Goal: Information Seeking & Learning: Check status

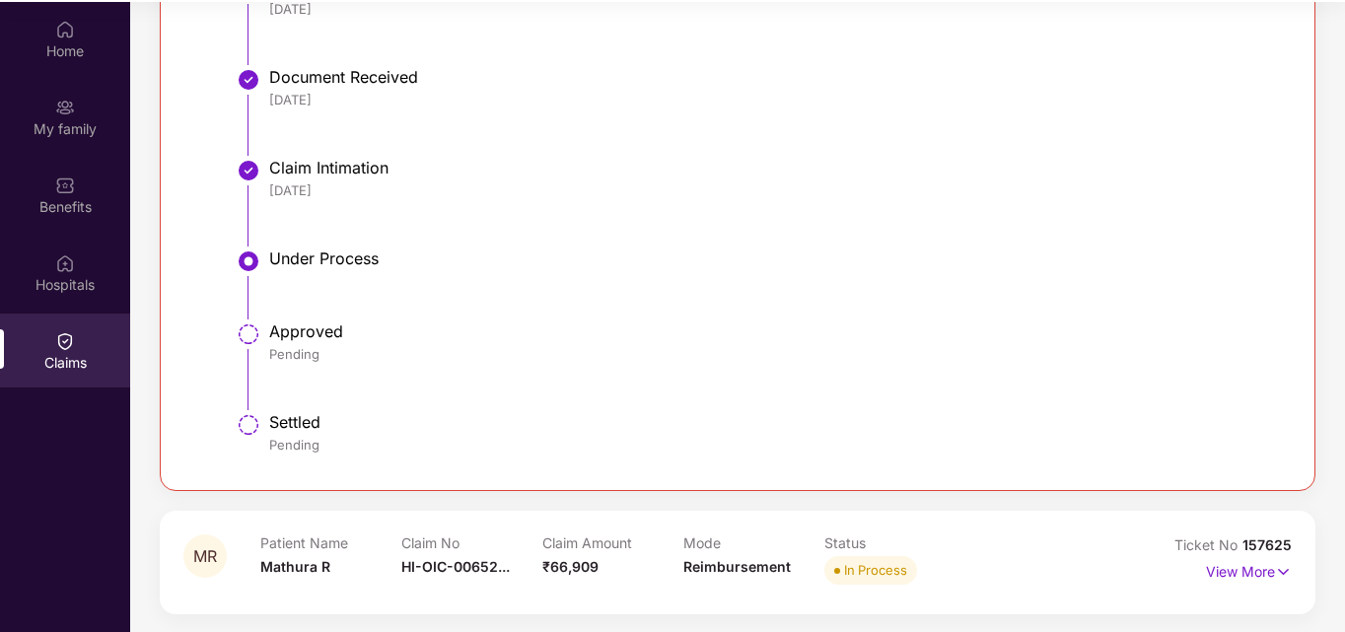
scroll to position [110, 0]
click at [1225, 574] on p "View More" at bounding box center [1249, 567] width 86 height 27
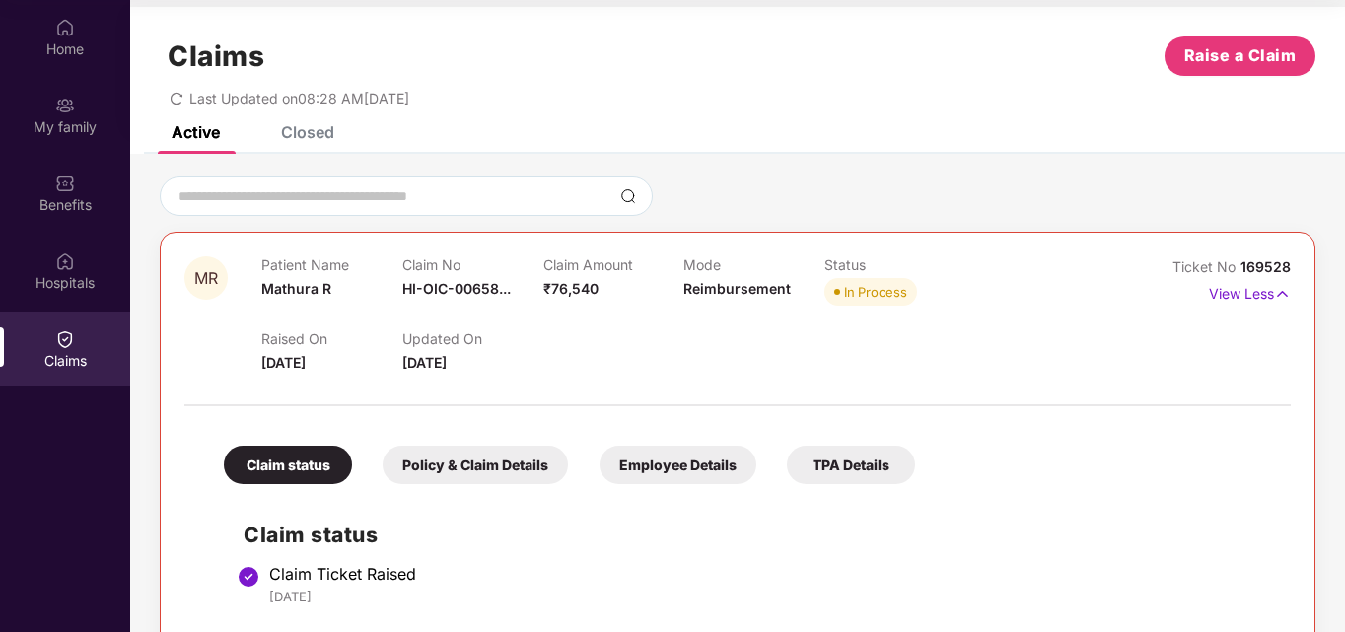
scroll to position [0, 0]
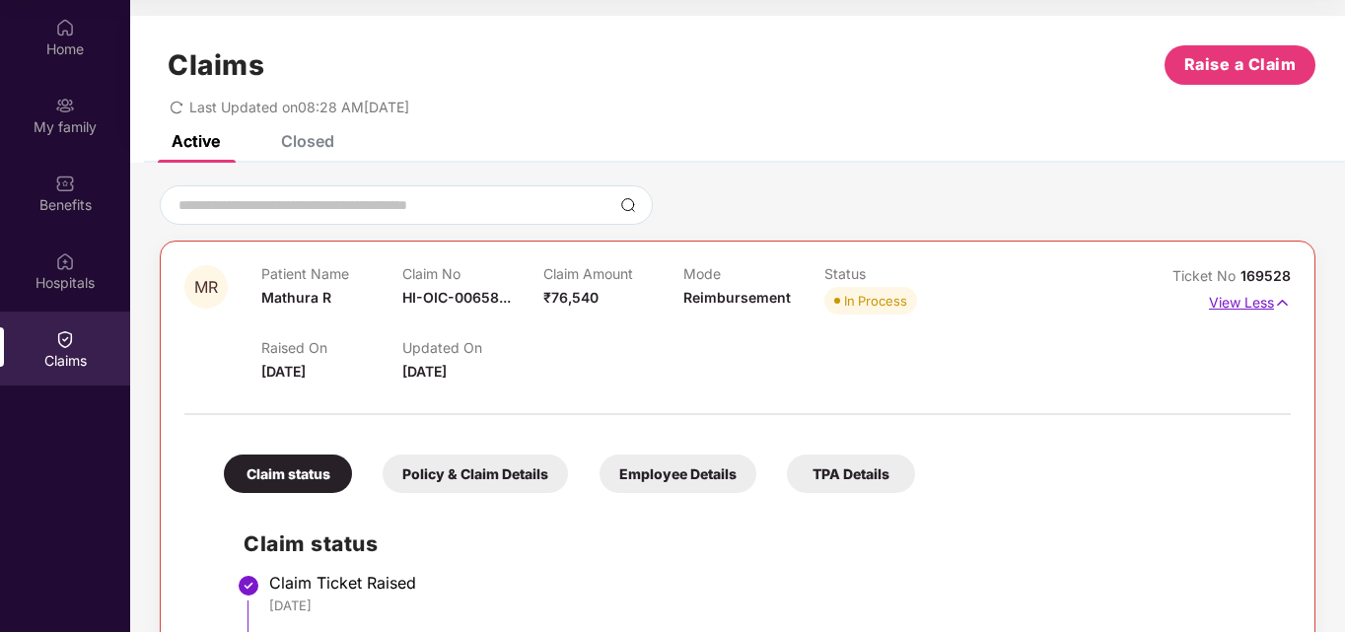
click at [1237, 302] on p "View Less" at bounding box center [1250, 300] width 82 height 27
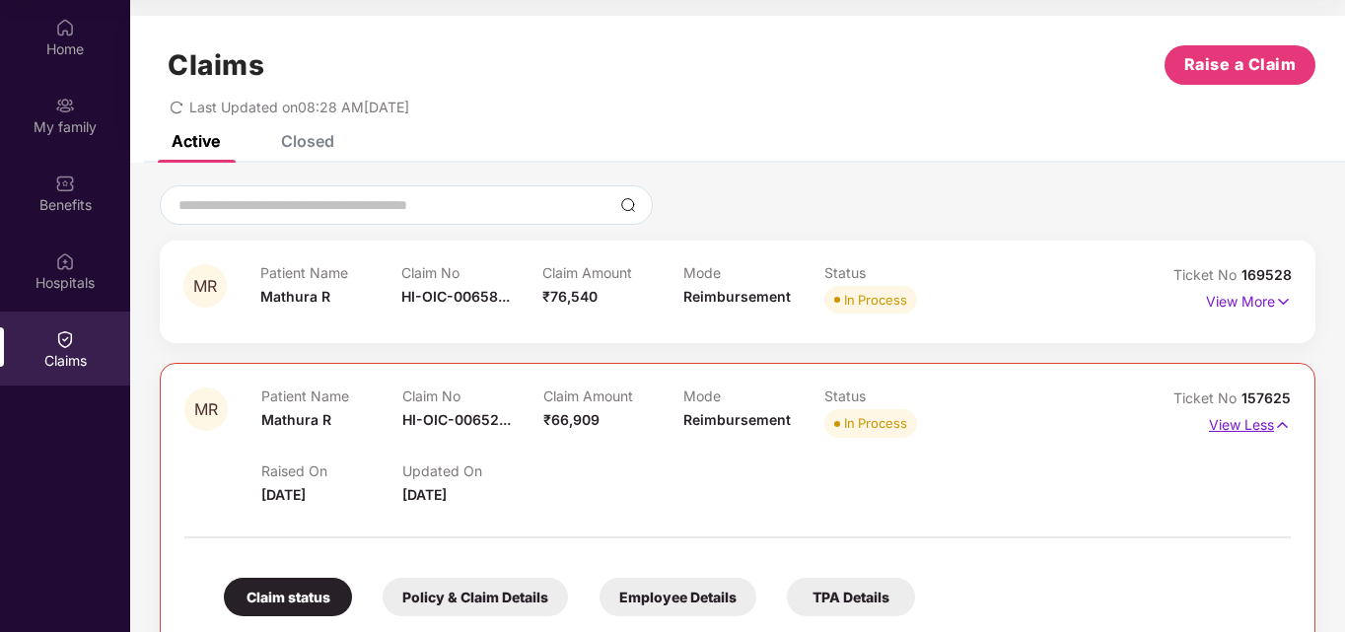
click at [1237, 421] on p "View Less" at bounding box center [1250, 422] width 82 height 27
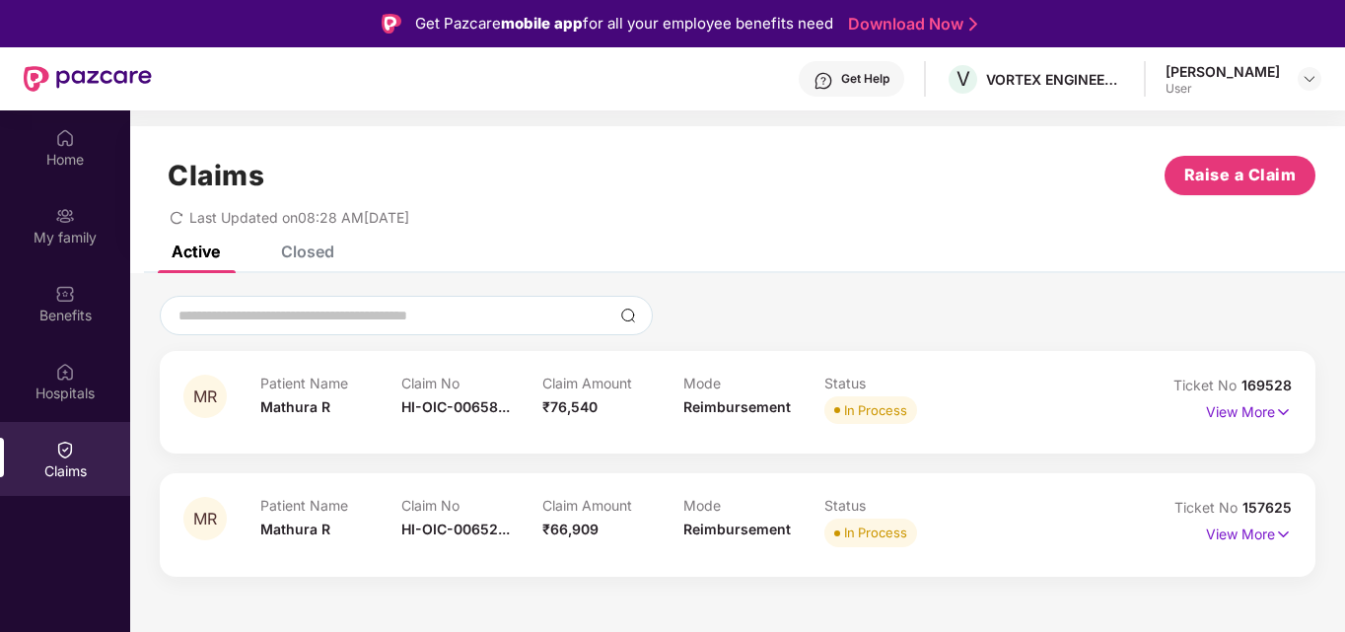
click at [314, 258] on div "Closed" at bounding box center [307, 252] width 53 height 20
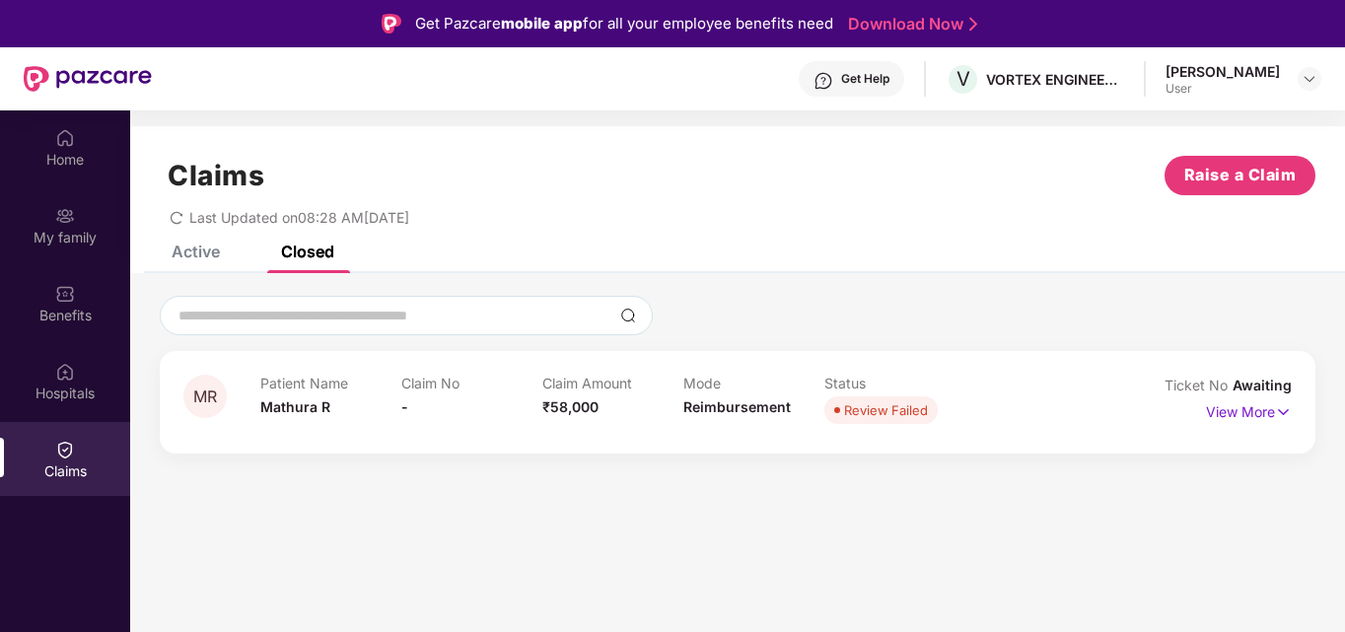
click at [187, 258] on div "Active" at bounding box center [196, 252] width 48 height 20
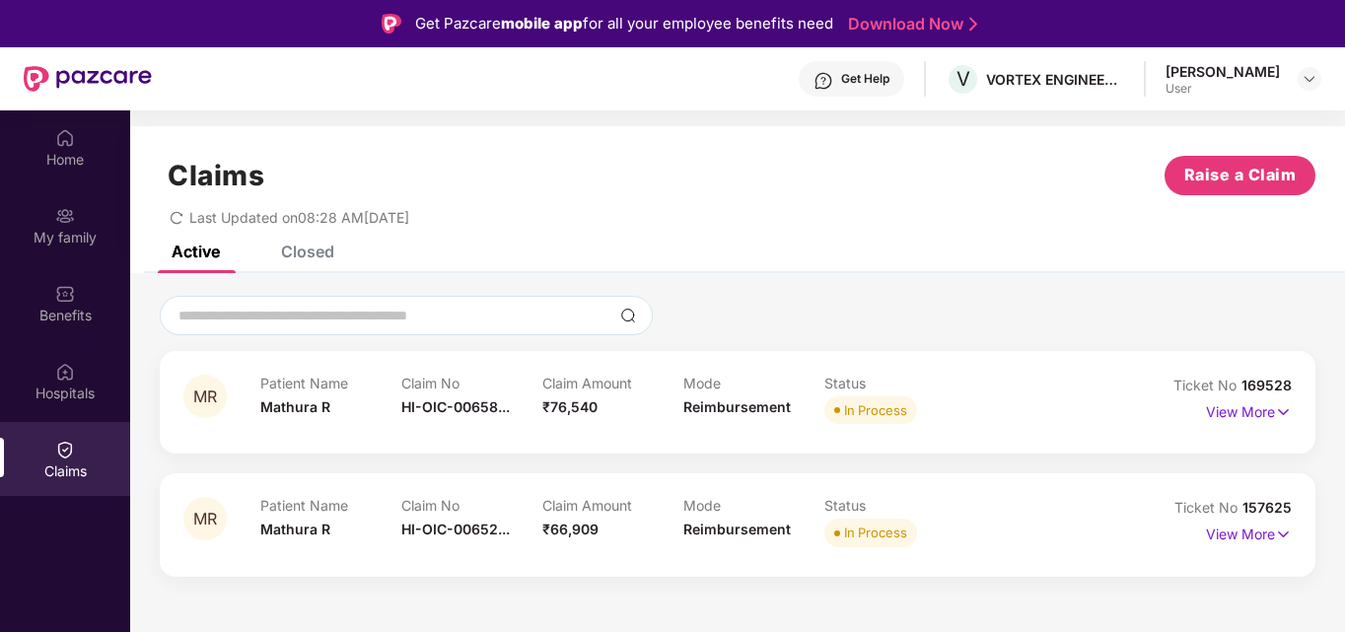
drag, startPoint x: 190, startPoint y: 217, endPoint x: 501, endPoint y: 221, distance: 310.7
click at [501, 221] on div "Last Updated on 08:28 AM[DATE]" at bounding box center [738, 210] width 1156 height 31
drag, startPoint x: 191, startPoint y: 219, endPoint x: 490, endPoint y: 219, distance: 298.8
click at [490, 219] on div "Last Updated on 08:28 AM[DATE]" at bounding box center [738, 210] width 1156 height 31
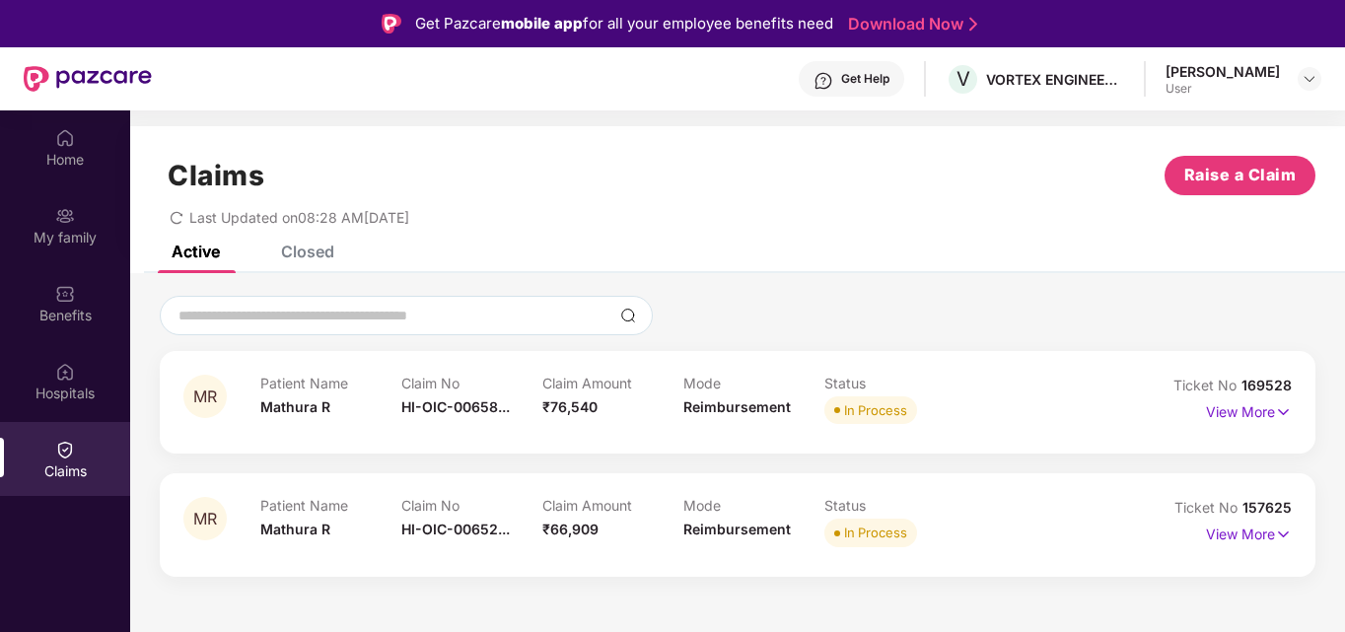
click at [491, 226] on div "Claims Raise a Claim Last Updated on 08:28 AM[DATE]" at bounding box center [737, 185] width 1215 height 119
drag, startPoint x: 189, startPoint y: 219, endPoint x: 475, endPoint y: 223, distance: 286.0
click at [475, 223] on div "Last Updated on 08:28 AM[DATE]" at bounding box center [738, 210] width 1156 height 31
click at [481, 228] on div "Claims Raise a Claim Last Updated on 08:28 AM[DATE]" at bounding box center [737, 185] width 1215 height 119
drag, startPoint x: 188, startPoint y: 217, endPoint x: 572, endPoint y: 221, distance: 383.6
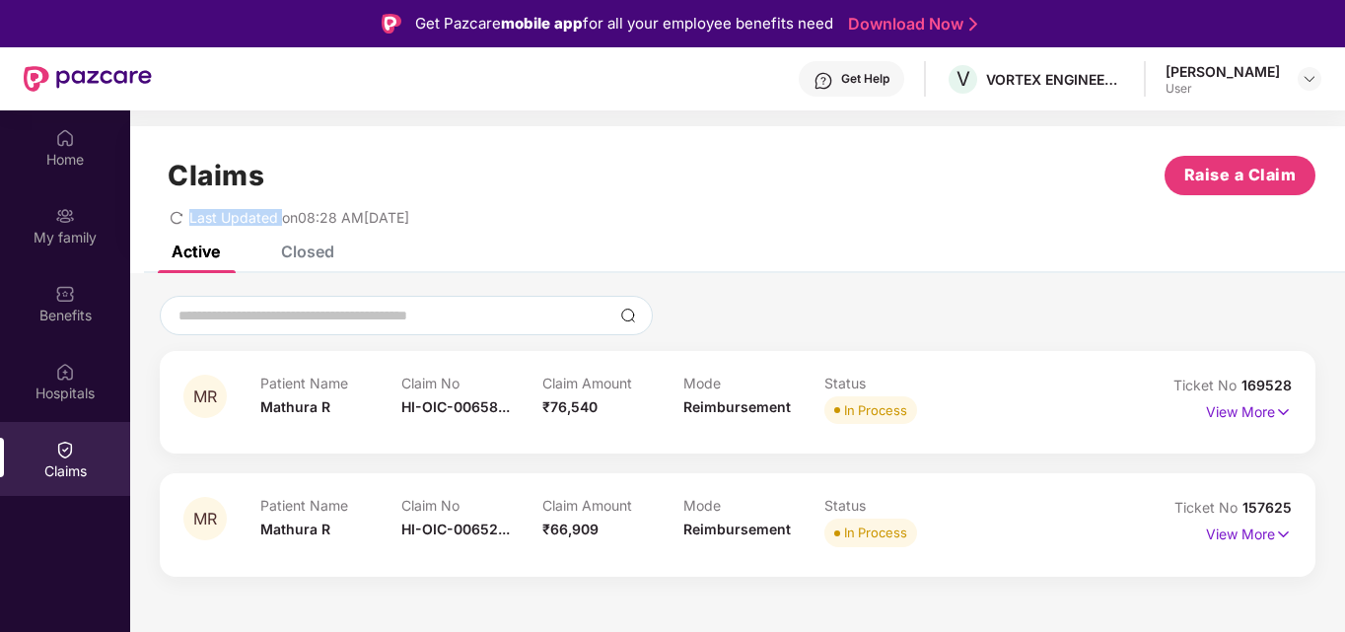
click at [300, 221] on div "Last Updated on 08:28 AM[DATE]" at bounding box center [290, 217] width 240 height 17
click at [419, 238] on div "Claims Raise a Claim Last Updated on 08:28 AM[DATE]" at bounding box center [737, 185] width 1215 height 119
drag, startPoint x: 190, startPoint y: 220, endPoint x: 519, endPoint y: 220, distance: 328.4
click at [519, 220] on div "Last Updated on 08:28 AM[DATE]" at bounding box center [738, 210] width 1156 height 31
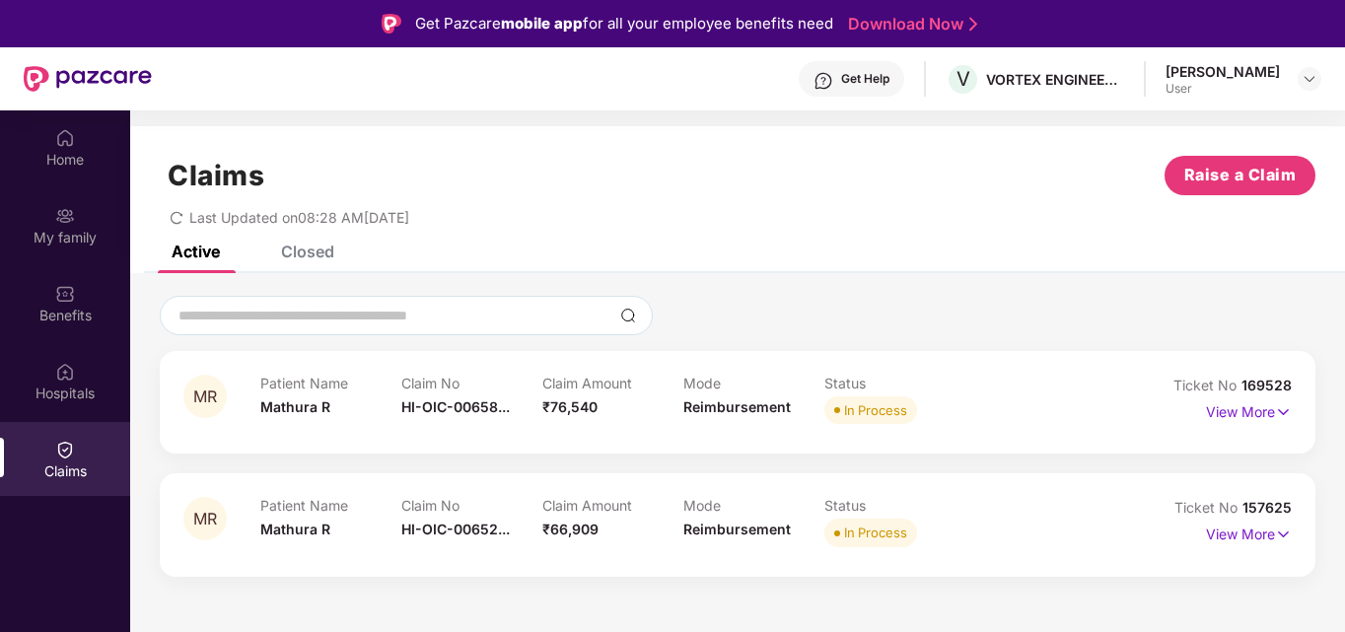
click at [446, 229] on div "Claims Raise a Claim Last Updated on 08:28 AM[DATE]" at bounding box center [737, 185] width 1215 height 119
drag, startPoint x: 190, startPoint y: 220, endPoint x: 520, endPoint y: 220, distance: 329.4
click at [517, 220] on div "Last Updated on 08:28 AM[DATE]" at bounding box center [738, 210] width 1156 height 31
click at [520, 220] on div "Last Updated on 08:28 AM[DATE]" at bounding box center [738, 210] width 1156 height 31
click at [464, 227] on div "Claims Raise a Claim Last Updated on 08:28 AM[DATE]" at bounding box center [737, 185] width 1215 height 119
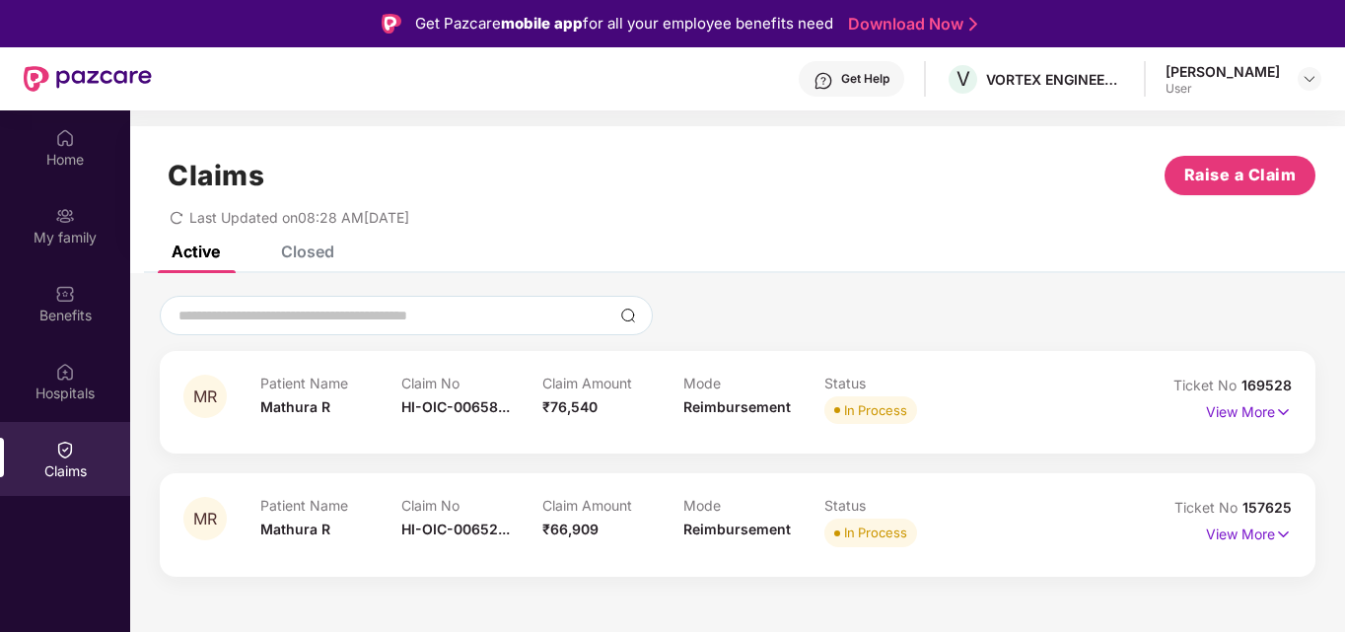
drag, startPoint x: 188, startPoint y: 222, endPoint x: 457, endPoint y: 225, distance: 268.2
click at [409, 225] on div "Last Updated on 08:28 AM[DATE]" at bounding box center [290, 217] width 240 height 17
click at [468, 236] on div "Claims Raise a Claim Last Updated on 08:28 AM[DATE]" at bounding box center [737, 185] width 1215 height 119
drag, startPoint x: 190, startPoint y: 222, endPoint x: 510, endPoint y: 224, distance: 319.5
click at [510, 224] on div "Last Updated on 08:28 AM[DATE]" at bounding box center [738, 210] width 1156 height 31
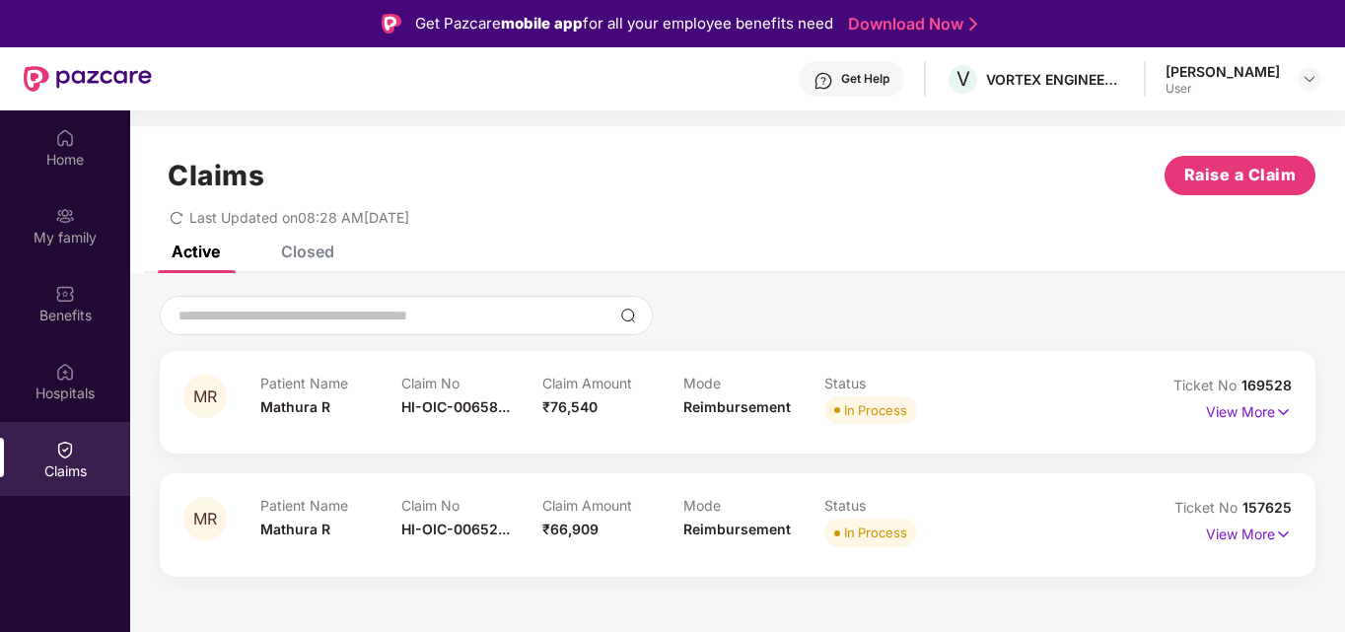
click at [541, 225] on div "Last Updated on 08:28 AM[DATE]" at bounding box center [738, 210] width 1156 height 31
drag, startPoint x: 190, startPoint y: 218, endPoint x: 453, endPoint y: 218, distance: 262.3
click at [409, 218] on span "Last Updated on 08:28 AM[DATE]" at bounding box center [299, 217] width 220 height 17
click at [468, 226] on div "Claims Raise a Claim Last Updated on 08:28 AM[DATE]" at bounding box center [737, 185] width 1215 height 119
drag, startPoint x: 188, startPoint y: 220, endPoint x: 534, endPoint y: 242, distance: 346.8
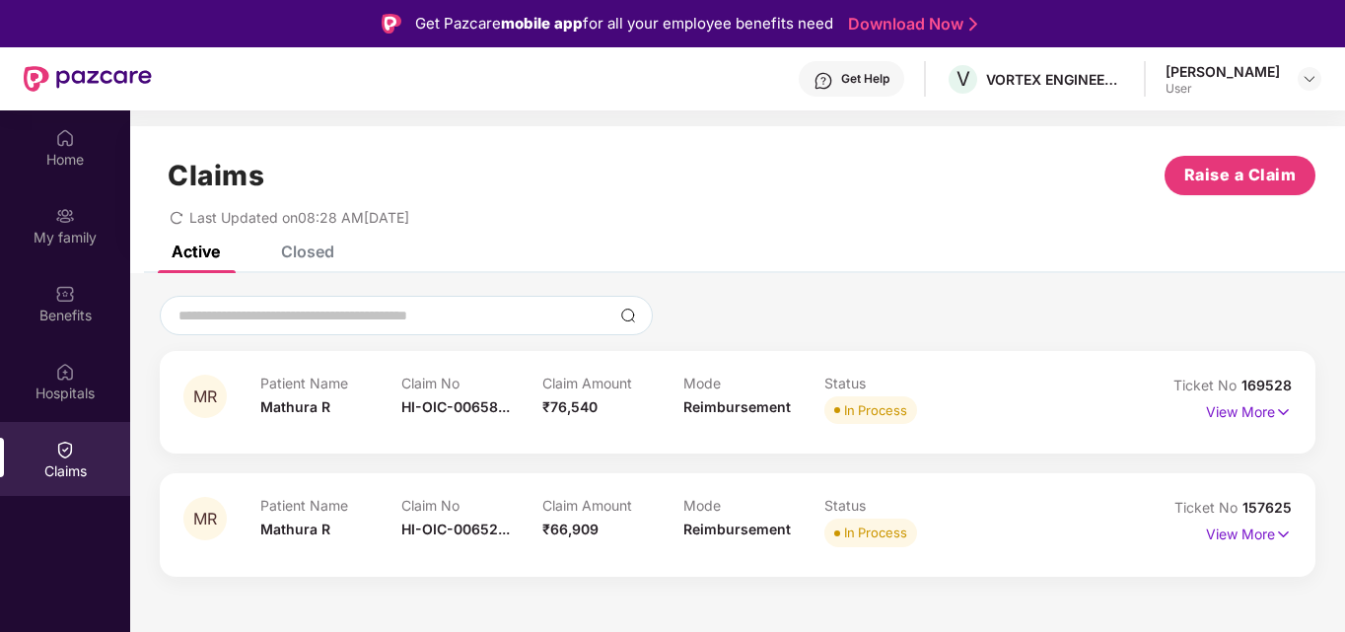
click at [534, 242] on div "Claims Raise a Claim Last Updated on 08:28 AM[DATE]" at bounding box center [737, 185] width 1215 height 119
click at [202, 221] on span "Last Updated on 08:28 AM[DATE]" at bounding box center [299, 217] width 220 height 17
drag, startPoint x: 187, startPoint y: 217, endPoint x: 482, endPoint y: 224, distance: 294.9
click at [482, 224] on div "Last Updated on 08:28 AM[DATE]" at bounding box center [738, 210] width 1156 height 31
click at [196, 217] on span "Last Updated on 08:28 AM[DATE]" at bounding box center [299, 217] width 220 height 17
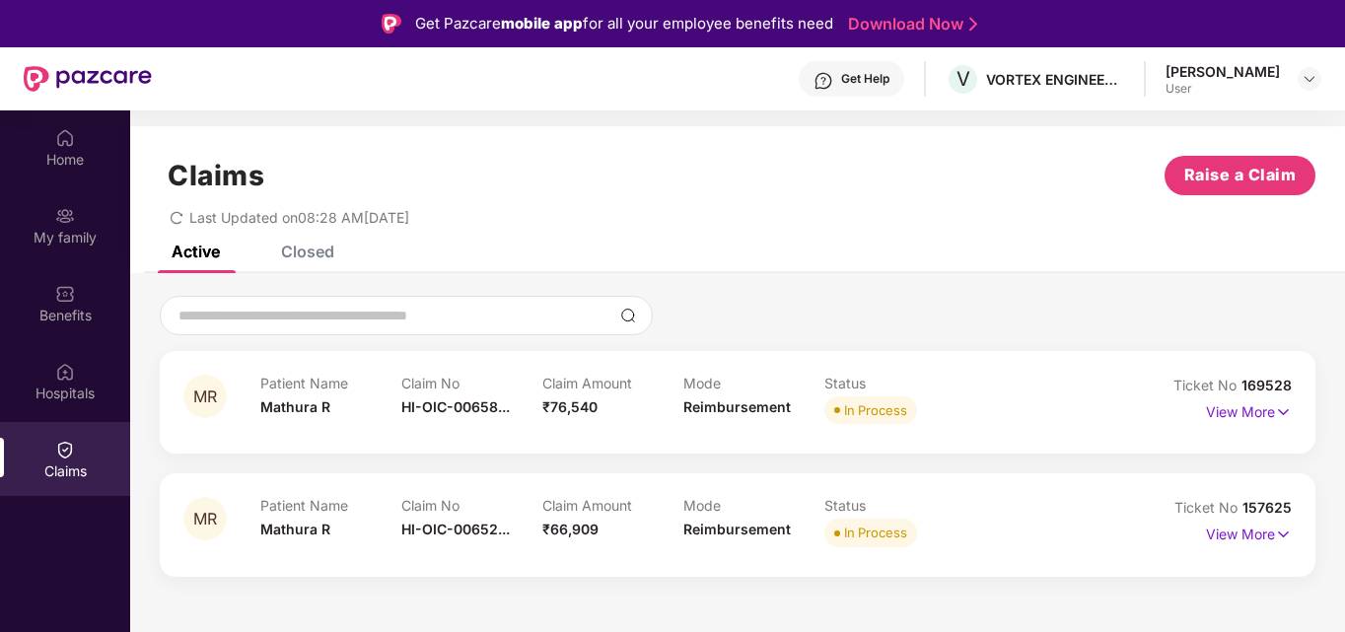
drag, startPoint x: 189, startPoint y: 220, endPoint x: 489, endPoint y: 219, distance: 299.8
click at [489, 219] on div "Last Updated on 08:28 AM[DATE]" at bounding box center [738, 210] width 1156 height 31
drag, startPoint x: 325, startPoint y: 223, endPoint x: 509, endPoint y: 223, distance: 183.4
click at [509, 223] on div "Last Updated on 08:28 AM[DATE]" at bounding box center [738, 210] width 1156 height 31
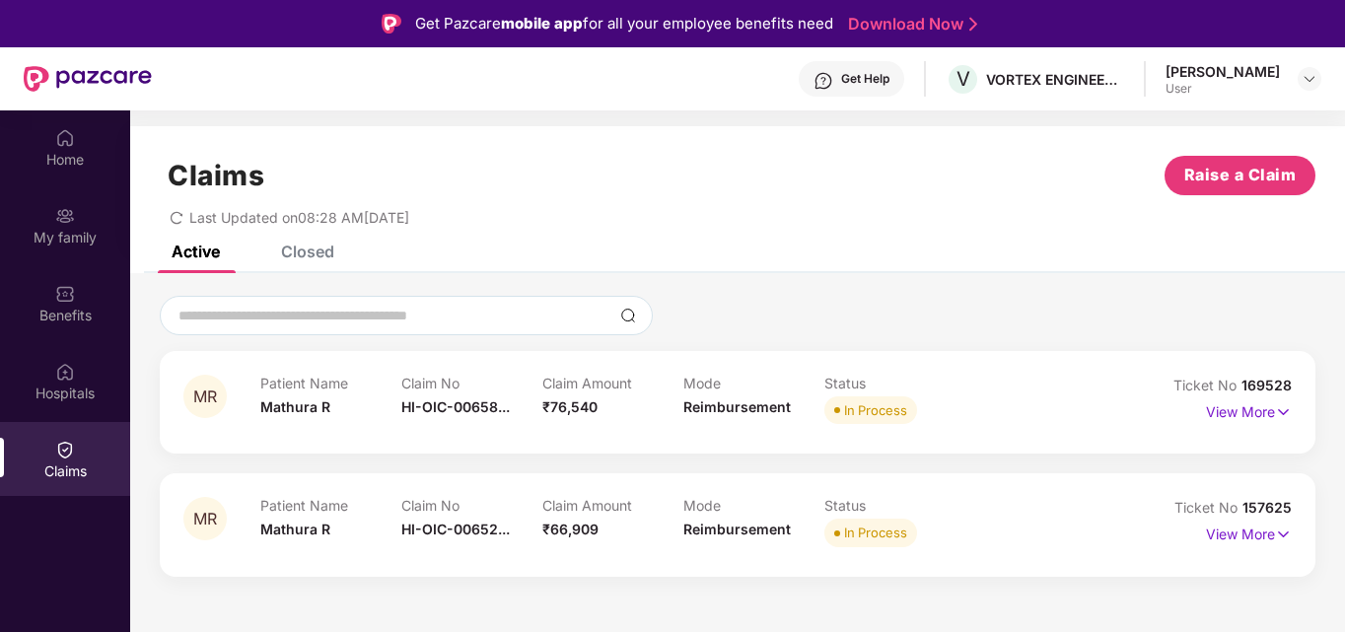
click at [524, 229] on div "Claims Raise a Claim Last Updated on 08:28 AM[DATE]" at bounding box center [737, 185] width 1215 height 119
drag, startPoint x: 189, startPoint y: 218, endPoint x: 489, endPoint y: 216, distance: 299.8
click at [489, 216] on div "Last Updated on 08:28 AM[DATE]" at bounding box center [738, 210] width 1156 height 31
click at [508, 224] on div "Last Updated on 08:28 AM[DATE]" at bounding box center [738, 210] width 1156 height 31
drag, startPoint x: 190, startPoint y: 221, endPoint x: 339, endPoint y: 208, distance: 149.5
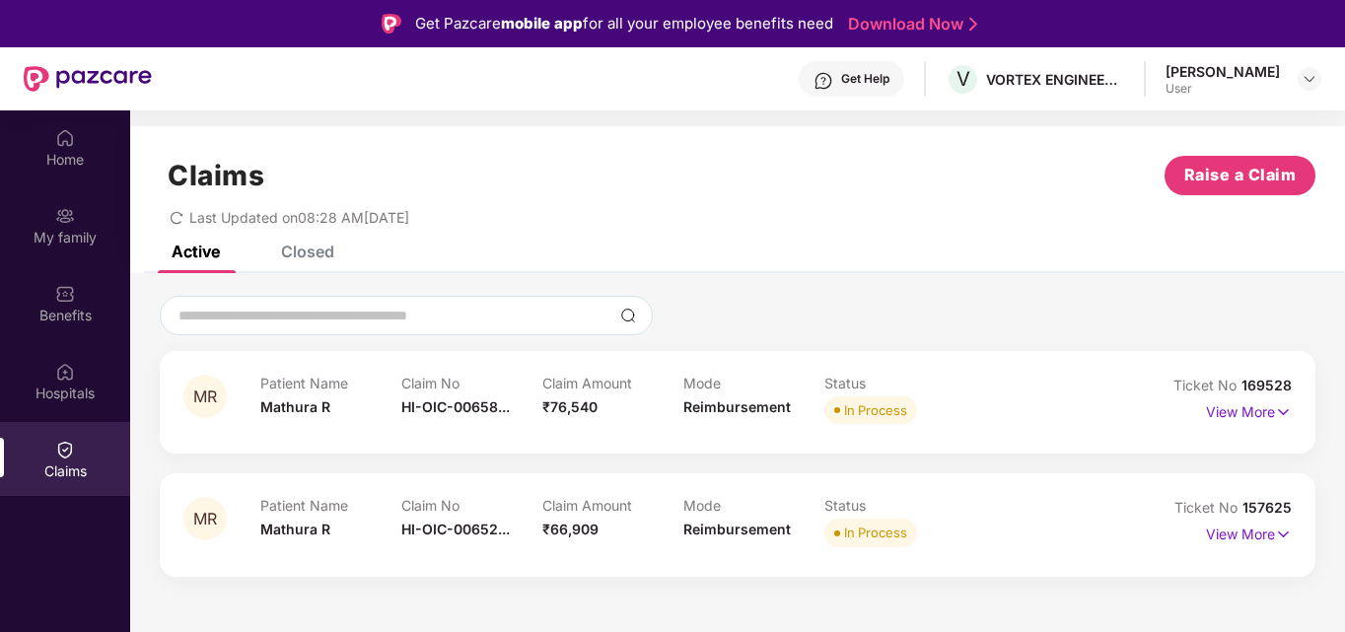
click at [329, 208] on div "Last Updated on 08:28 AM[DATE]" at bounding box center [738, 210] width 1156 height 31
drag, startPoint x: 363, startPoint y: 208, endPoint x: 474, endPoint y: 208, distance: 111.4
click at [474, 208] on div "Last Updated on 08:28 AM[DATE]" at bounding box center [738, 210] width 1156 height 31
click at [504, 227] on div "Claims Raise a Claim Last Updated on 08:28 AM[DATE]" at bounding box center [737, 185] width 1215 height 119
drag, startPoint x: 190, startPoint y: 221, endPoint x: 479, endPoint y: 221, distance: 288.9
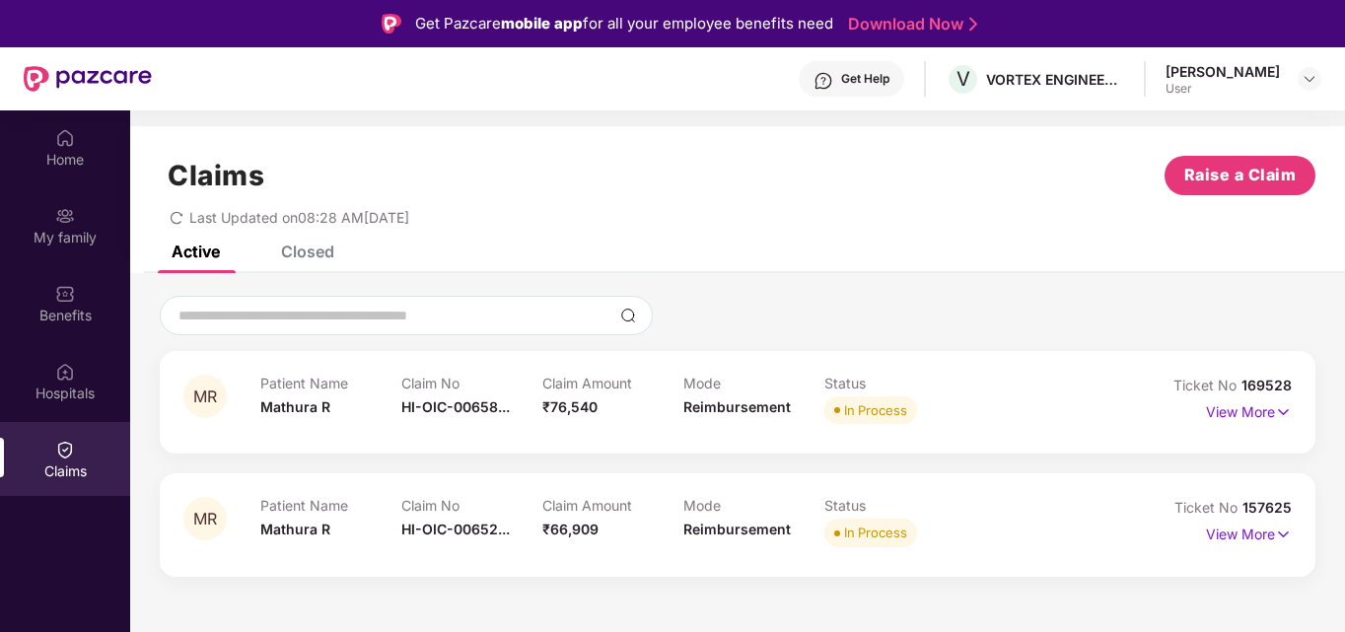
click at [479, 221] on div "Last Updated on 08:28 AM[DATE]" at bounding box center [738, 210] width 1156 height 31
click at [204, 229] on div "Claims Raise a Claim Last Updated on 08:28 AM[DATE]" at bounding box center [737, 185] width 1215 height 119
drag, startPoint x: 191, startPoint y: 217, endPoint x: 461, endPoint y: 216, distance: 269.2
click at [461, 216] on div "Last Updated on 08:28 AM[DATE]" at bounding box center [738, 210] width 1156 height 31
click at [472, 226] on div "Claims Raise a Claim Last Updated on 08:28 AM[DATE]" at bounding box center [737, 185] width 1215 height 119
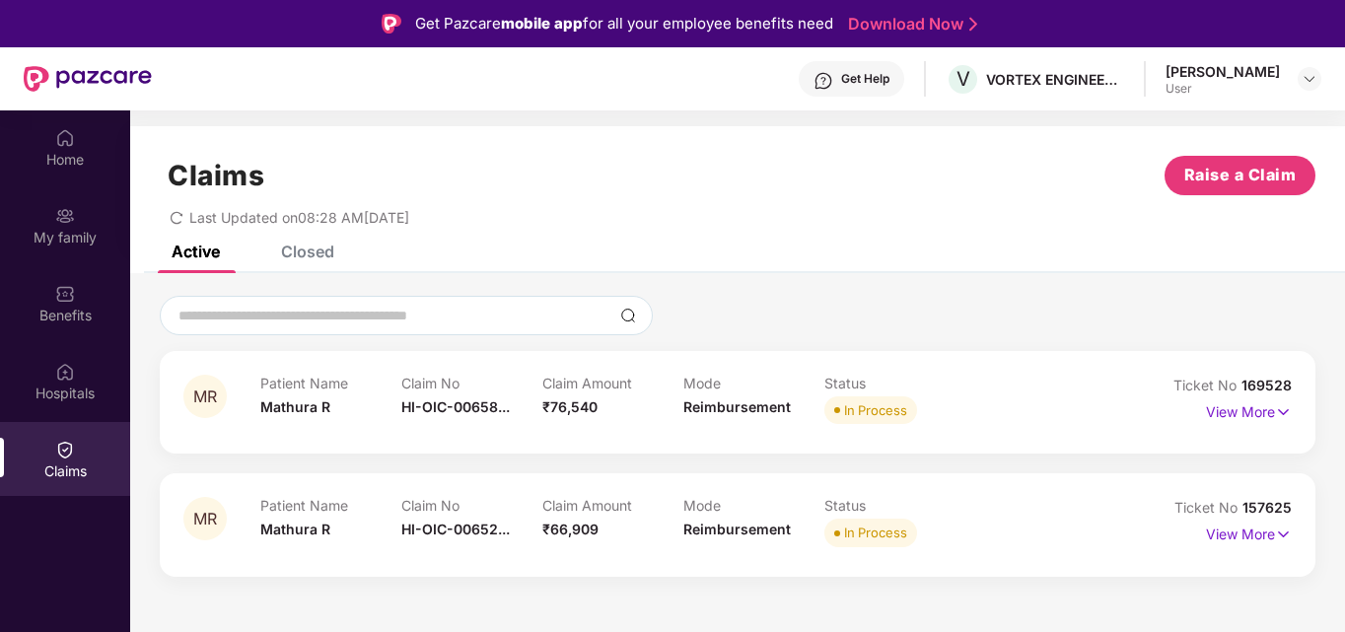
drag, startPoint x: 190, startPoint y: 217, endPoint x: 493, endPoint y: 217, distance: 302.7
click at [493, 217] on div "Last Updated on 08:28 AM[DATE]" at bounding box center [738, 210] width 1156 height 31
click at [509, 235] on div "Claims Raise a Claim Last Updated on 08:28 AM[DATE]" at bounding box center [737, 185] width 1215 height 119
drag, startPoint x: 187, startPoint y: 222, endPoint x: 469, endPoint y: 222, distance: 282.0
click at [469, 222] on div "Last Updated on 08:28 AM[DATE]" at bounding box center [738, 210] width 1156 height 31
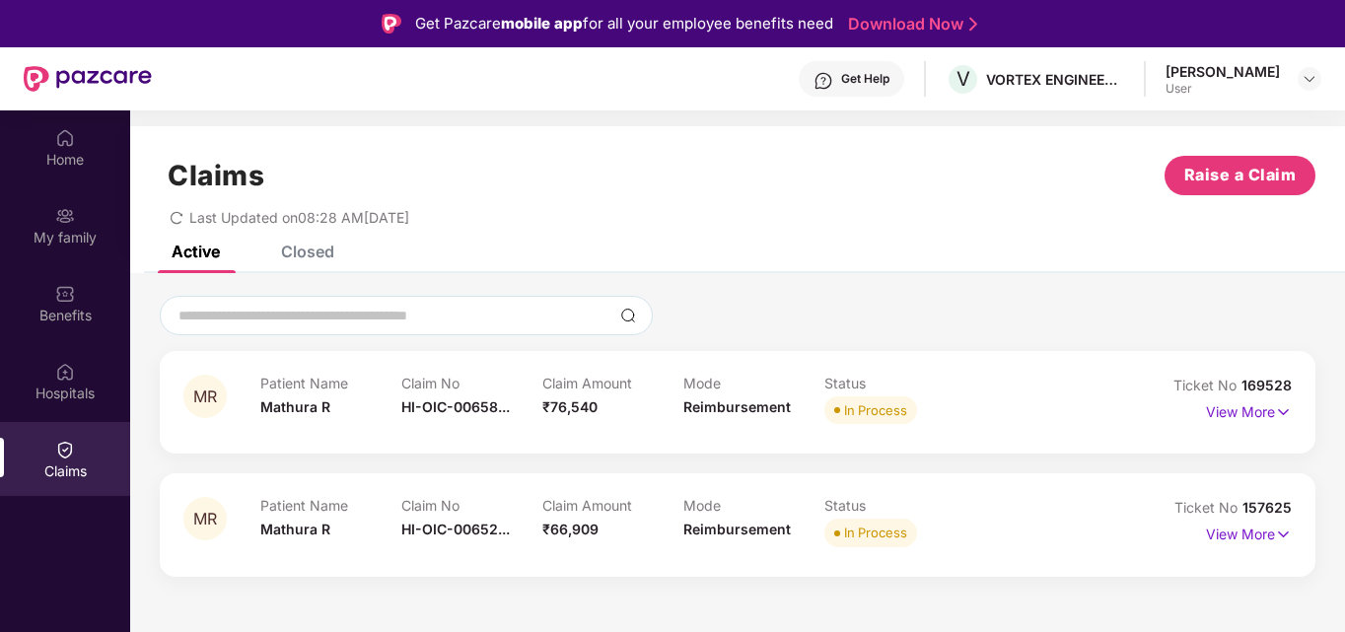
click at [487, 232] on div "Claims Raise a Claim Last Updated on 08:28 AM[DATE]" at bounding box center [737, 185] width 1215 height 119
drag, startPoint x: 190, startPoint y: 217, endPoint x: 505, endPoint y: 217, distance: 314.6
click at [505, 217] on div "Last Updated on 08:28 AM[DATE]" at bounding box center [738, 210] width 1156 height 31
click at [521, 224] on div "Last Updated on 08:28 AM[DATE]" at bounding box center [738, 210] width 1156 height 31
click at [184, 217] on div "Last Updated on 08:28 AM[DATE]" at bounding box center [290, 217] width 240 height 17
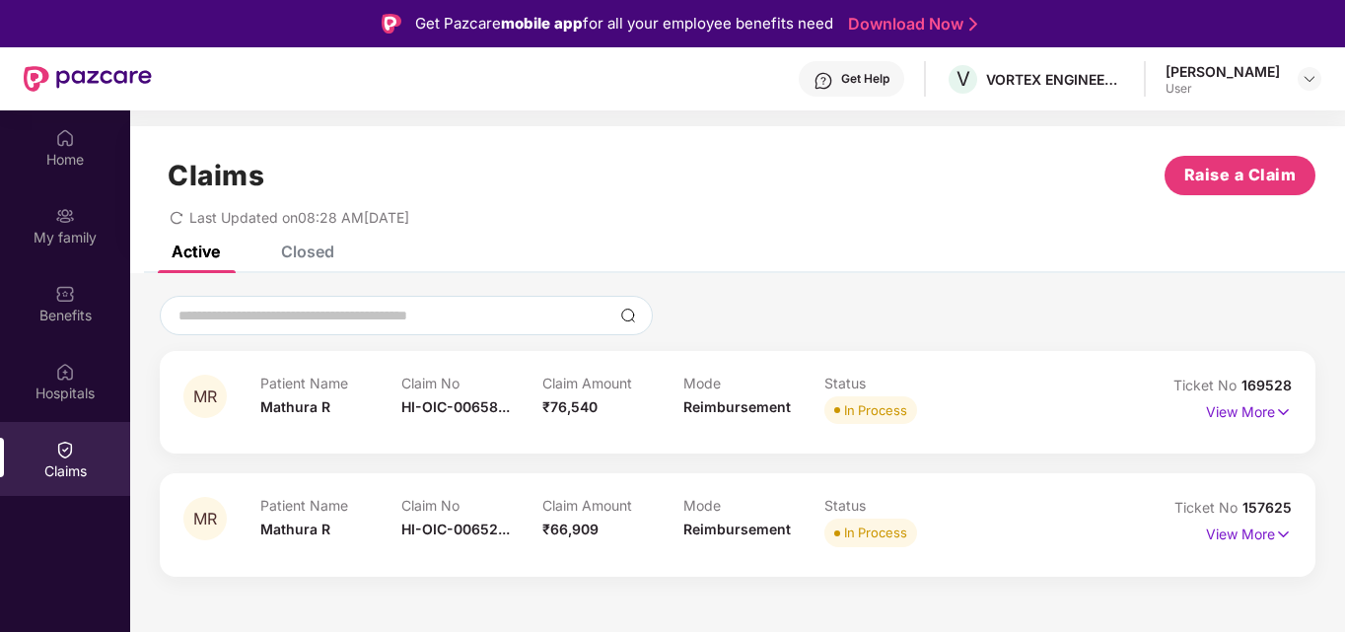
click at [186, 215] on div "Last Updated on 08:28 AM[DATE]" at bounding box center [290, 217] width 240 height 17
drag, startPoint x: 190, startPoint y: 215, endPoint x: 488, endPoint y: 215, distance: 297.8
click at [488, 215] on div "Last Updated on 08:28 AM[DATE]" at bounding box center [738, 210] width 1156 height 31
click at [190, 221] on span "Last Updated on 08:28 AM[DATE]" at bounding box center [299, 217] width 220 height 17
drag, startPoint x: 190, startPoint y: 221, endPoint x: 464, endPoint y: 220, distance: 274.1
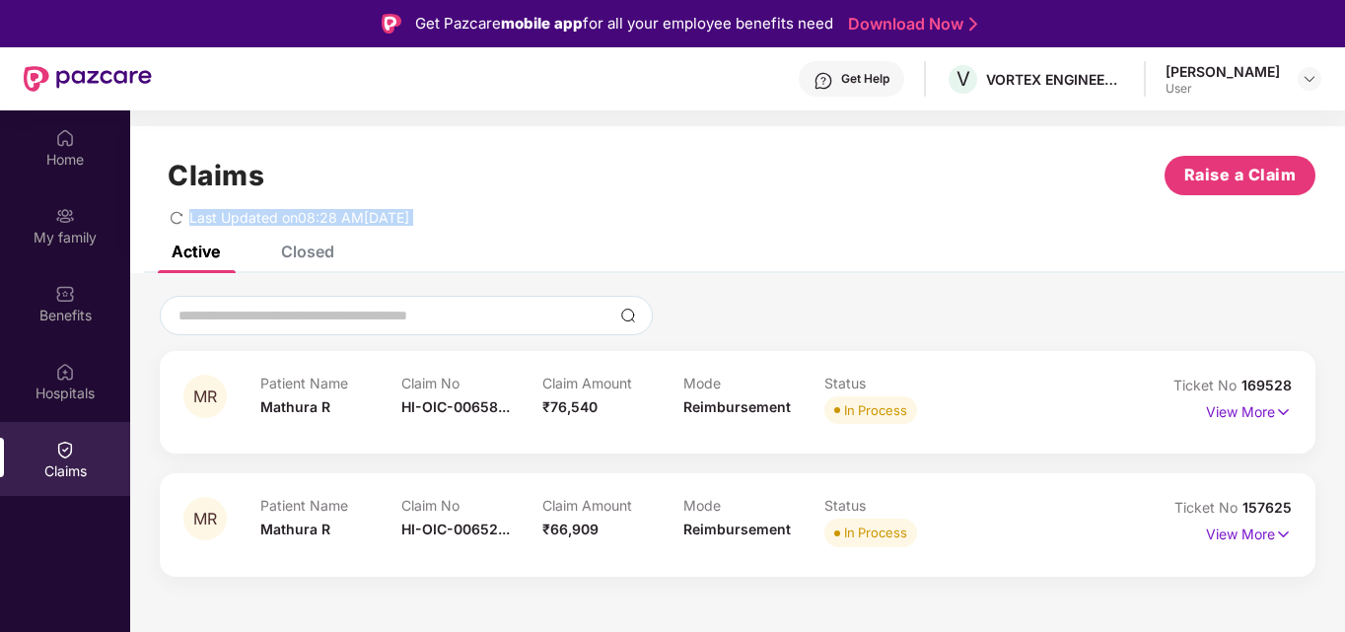
click at [464, 220] on div "Last Updated on 08:28 AM[DATE]" at bounding box center [738, 210] width 1156 height 31
click at [475, 223] on div "Last Updated on 08:28 AM[DATE]" at bounding box center [738, 210] width 1156 height 31
drag, startPoint x: 193, startPoint y: 219, endPoint x: 490, endPoint y: 229, distance: 297.0
click at [490, 229] on div "Claims Raise a Claim Last Updated on 08:28 AM[DATE]" at bounding box center [737, 185] width 1215 height 119
click at [518, 236] on div "Claims Raise a Claim Last Updated on 08:28 AM[DATE]" at bounding box center [737, 185] width 1215 height 119
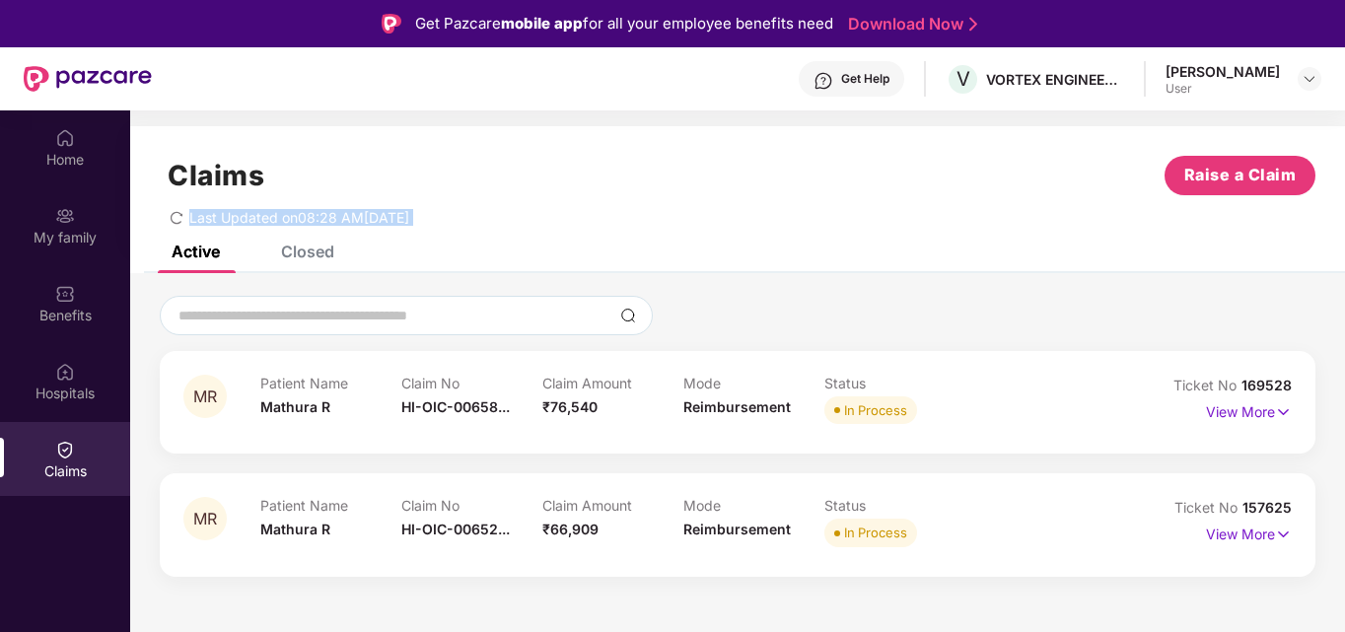
drag, startPoint x: 193, startPoint y: 218, endPoint x: 437, endPoint y: 216, distance: 243.6
click at [409, 216] on span "Last Updated on 08:28 AM[DATE]" at bounding box center [299, 217] width 220 height 17
click at [515, 225] on div "Last Updated on 08:28 AM[DATE]" at bounding box center [738, 210] width 1156 height 31
drag, startPoint x: 189, startPoint y: 221, endPoint x: 467, endPoint y: 227, distance: 278.1
click at [467, 227] on div "Claims Raise a Claim Last Updated on 08:28 AM[DATE]" at bounding box center [737, 185] width 1215 height 119
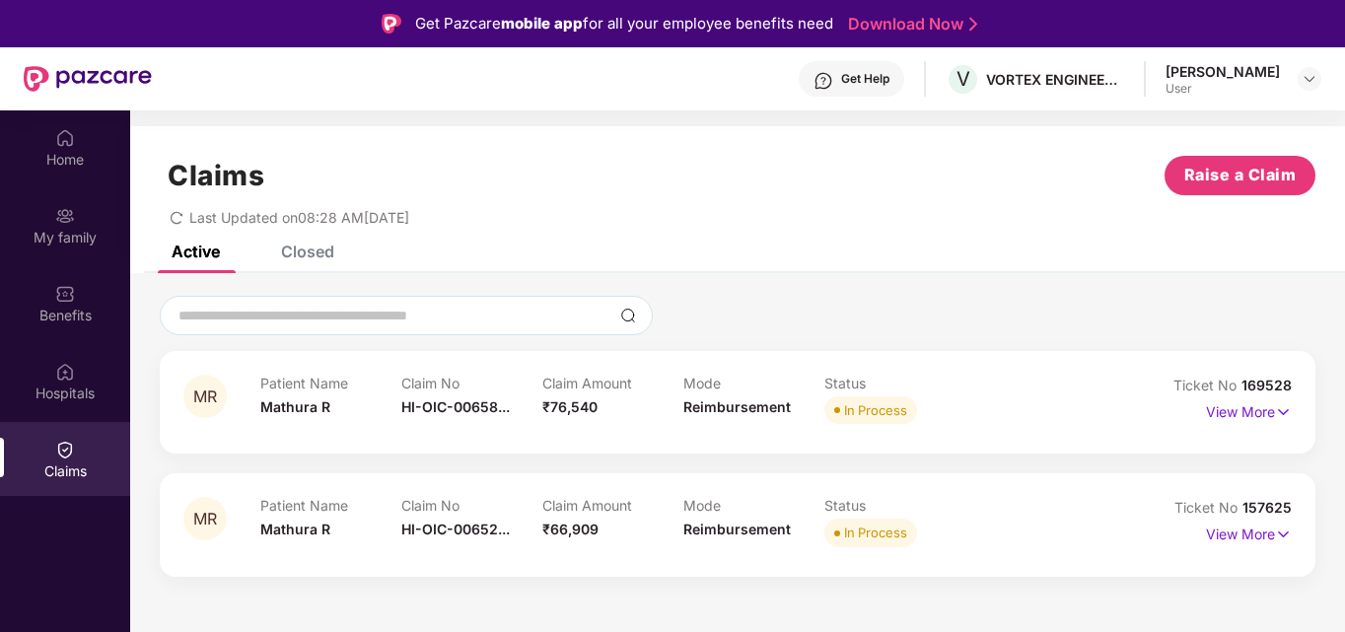
click at [231, 225] on span "Last Updated on 08:28 AM[DATE]" at bounding box center [299, 217] width 220 height 17
click at [186, 215] on div "Last Updated on 08:28 AM[DATE]" at bounding box center [290, 217] width 240 height 17
drag, startPoint x: 190, startPoint y: 216, endPoint x: 468, endPoint y: 234, distance: 278.7
click at [468, 234] on div "Claims Raise a Claim Last Updated on 08:28 AM[DATE]" at bounding box center [737, 185] width 1215 height 119
click at [470, 226] on div "Claims Raise a Claim Last Updated on 08:28 AM[DATE]" at bounding box center [737, 185] width 1215 height 119
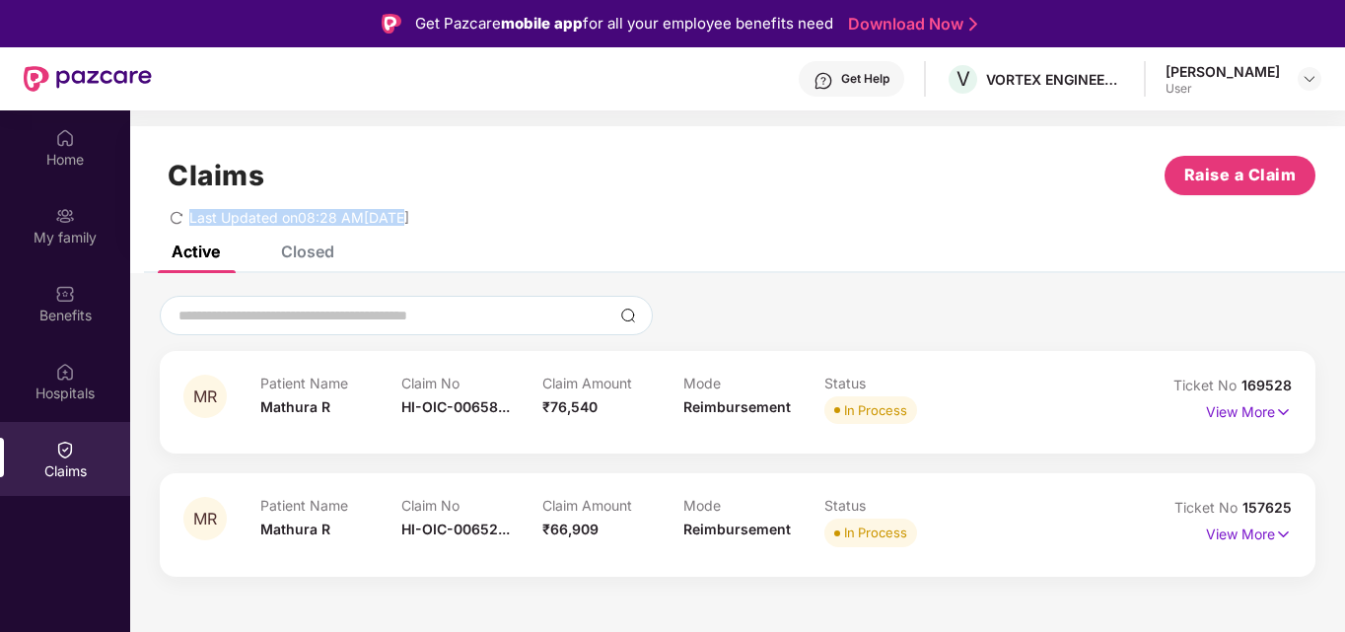
drag, startPoint x: 190, startPoint y: 224, endPoint x: 393, endPoint y: 224, distance: 203.1
click at [393, 224] on span "Last Updated on 08:28 AM[DATE]" at bounding box center [299, 217] width 220 height 17
click at [477, 233] on div "Claims Raise a Claim Last Updated on 08:28 AM[DATE]" at bounding box center [737, 185] width 1215 height 119
drag, startPoint x: 190, startPoint y: 222, endPoint x: 462, endPoint y: 223, distance: 271.2
click at [462, 223] on div "Last Updated on 08:28 AM[DATE]" at bounding box center [738, 210] width 1156 height 31
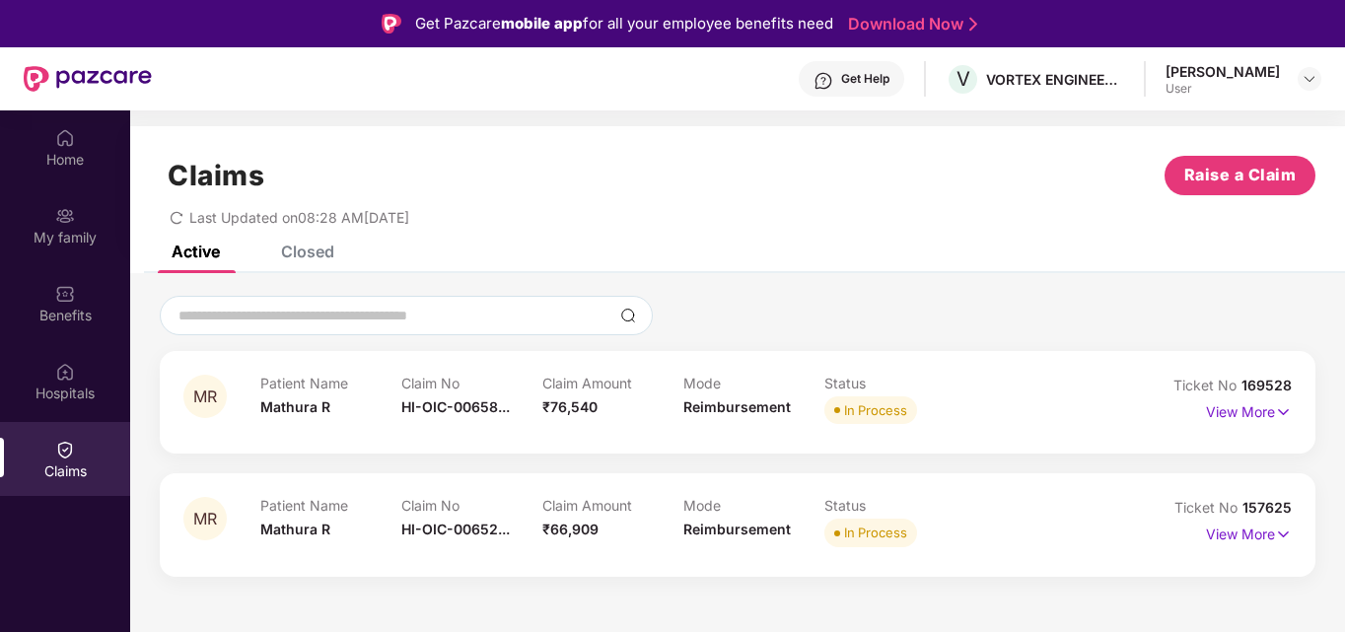
click at [210, 221] on span "Last Updated on 08:28 AM[DATE]" at bounding box center [299, 217] width 220 height 17
drag, startPoint x: 189, startPoint y: 217, endPoint x: 466, endPoint y: 216, distance: 277.1
click at [466, 216] on div "Last Updated on 08:28 AM[DATE]" at bounding box center [738, 210] width 1156 height 31
click at [484, 227] on div "Claims Raise a Claim Last Updated on 08:28 AM[DATE]" at bounding box center [737, 185] width 1215 height 119
drag, startPoint x: 189, startPoint y: 222, endPoint x: 462, endPoint y: 222, distance: 272.2
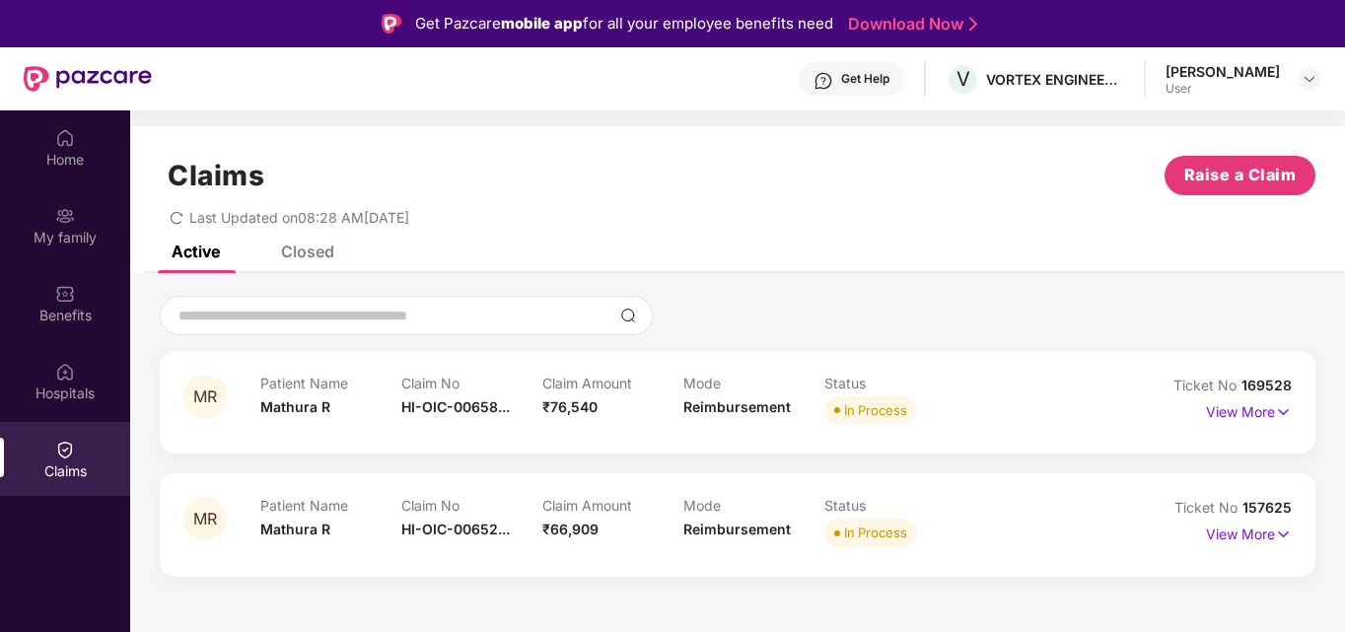
click at [462, 222] on div "Last Updated on 08:28 AM[DATE]" at bounding box center [738, 210] width 1156 height 31
click at [484, 228] on div "Claims Raise a Claim Last Updated on 08:28 AM[DATE]" at bounding box center [737, 185] width 1215 height 119
drag, startPoint x: 190, startPoint y: 218, endPoint x: 479, endPoint y: 218, distance: 288.9
click at [479, 218] on div "Last Updated on 08:28 AM[DATE]" at bounding box center [738, 210] width 1156 height 31
click at [221, 220] on span "Last Updated on 08:28 AM[DATE]" at bounding box center [299, 217] width 220 height 17
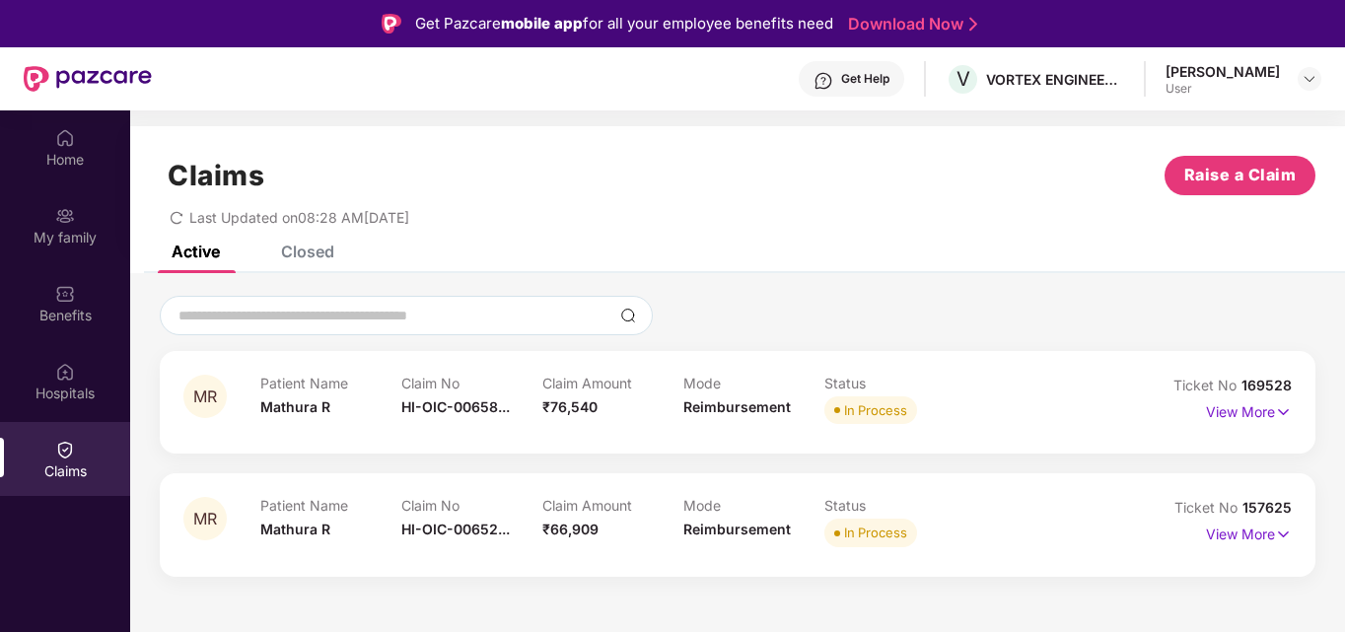
drag, startPoint x: 191, startPoint y: 220, endPoint x: 490, endPoint y: 222, distance: 298.8
click at [490, 222] on div "Last Updated on 08:28 AM[DATE]" at bounding box center [738, 210] width 1156 height 31
click at [511, 225] on div "Last Updated on 08:28 AM[DATE]" at bounding box center [738, 210] width 1156 height 31
drag, startPoint x: 191, startPoint y: 217, endPoint x: 441, endPoint y: 222, distance: 249.5
click at [409, 222] on span "Last Updated on 08:28 AM[DATE]" at bounding box center [299, 217] width 220 height 17
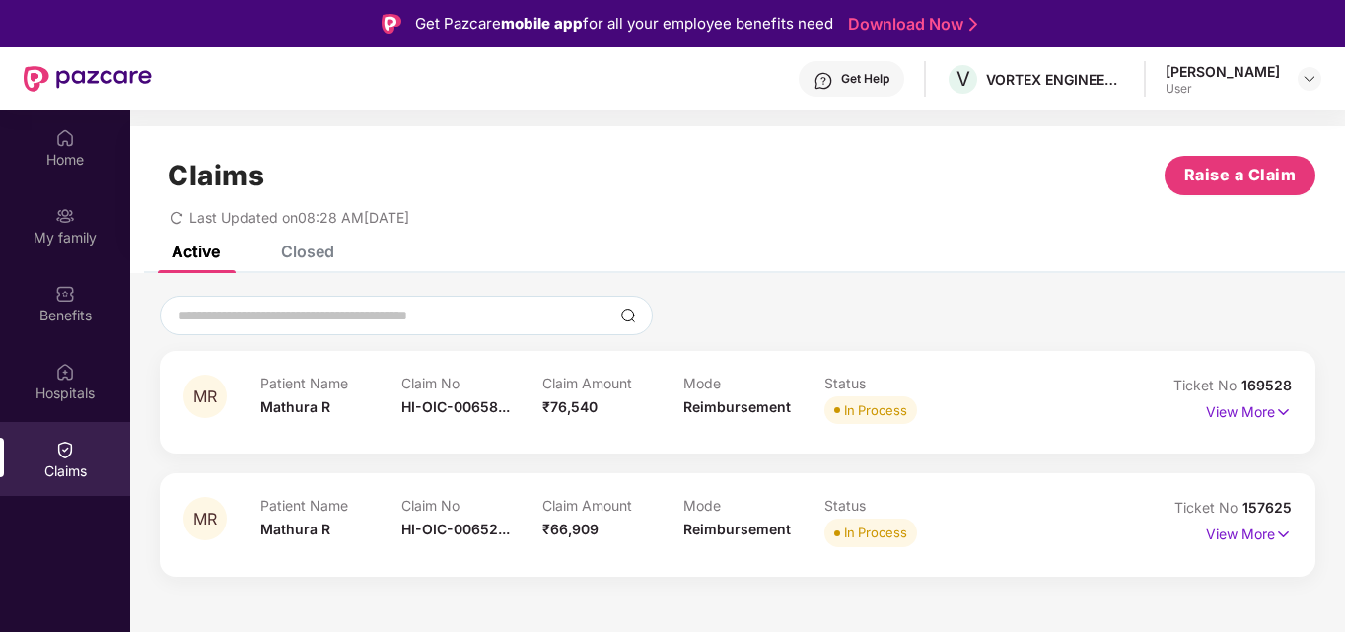
click at [516, 237] on div "Claims Raise a Claim Last Updated on 08:28 AM[DATE]" at bounding box center [737, 185] width 1215 height 119
drag, startPoint x: 190, startPoint y: 219, endPoint x: 478, endPoint y: 217, distance: 288.0
click at [478, 217] on div "Last Updated on 08:28 AM[DATE]" at bounding box center [738, 210] width 1156 height 31
click at [236, 238] on div "Claims Raise a Claim Last Updated on 08:28 AM[DATE]" at bounding box center [737, 185] width 1215 height 119
drag, startPoint x: 189, startPoint y: 218, endPoint x: 494, endPoint y: 218, distance: 304.7
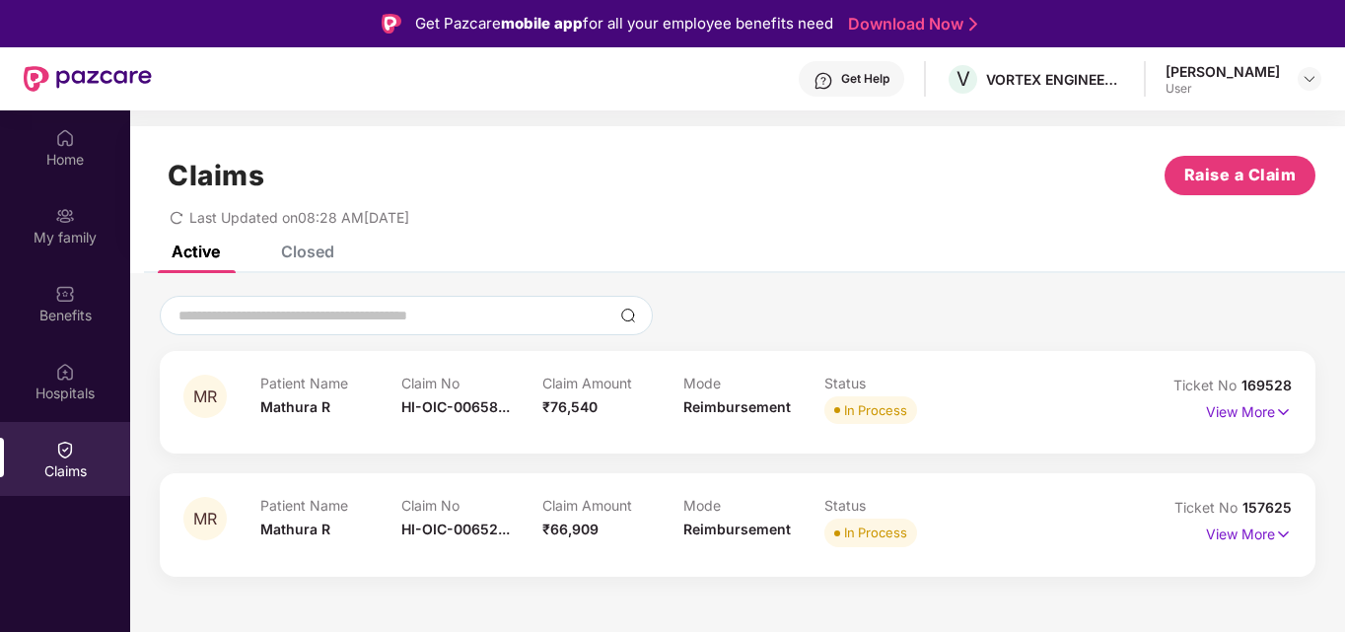
click at [494, 218] on div "Last Updated on 08:28 AM[DATE]" at bounding box center [738, 210] width 1156 height 31
click at [204, 233] on div "Claims Raise a Claim Last Updated on 08:28 AM[DATE]" at bounding box center [737, 185] width 1215 height 119
drag, startPoint x: 190, startPoint y: 214, endPoint x: 507, endPoint y: 214, distance: 316.5
click at [507, 214] on div "Last Updated on 08:28 AM[DATE]" at bounding box center [738, 210] width 1156 height 31
click at [521, 222] on div "Last Updated on 08:28 AM[DATE]" at bounding box center [738, 210] width 1156 height 31
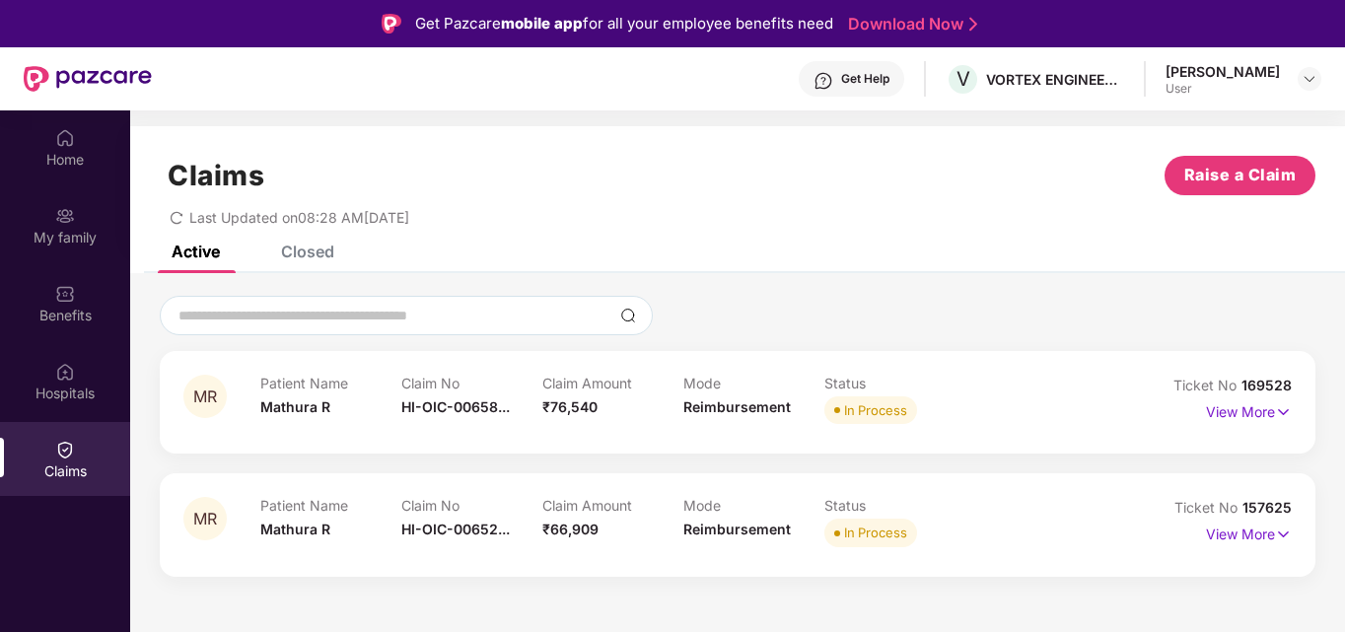
click at [188, 214] on div "Last Updated on 08:28 AM[DATE]" at bounding box center [290, 217] width 240 height 17
drag, startPoint x: 190, startPoint y: 216, endPoint x: 531, endPoint y: 214, distance: 340.2
click at [531, 214] on div "Last Updated on 08:28 AM[DATE]" at bounding box center [738, 210] width 1156 height 31
click at [536, 218] on div "Last Updated on 08:28 AM[DATE]" at bounding box center [738, 210] width 1156 height 31
drag, startPoint x: 189, startPoint y: 219, endPoint x: 545, endPoint y: 210, distance: 356.1
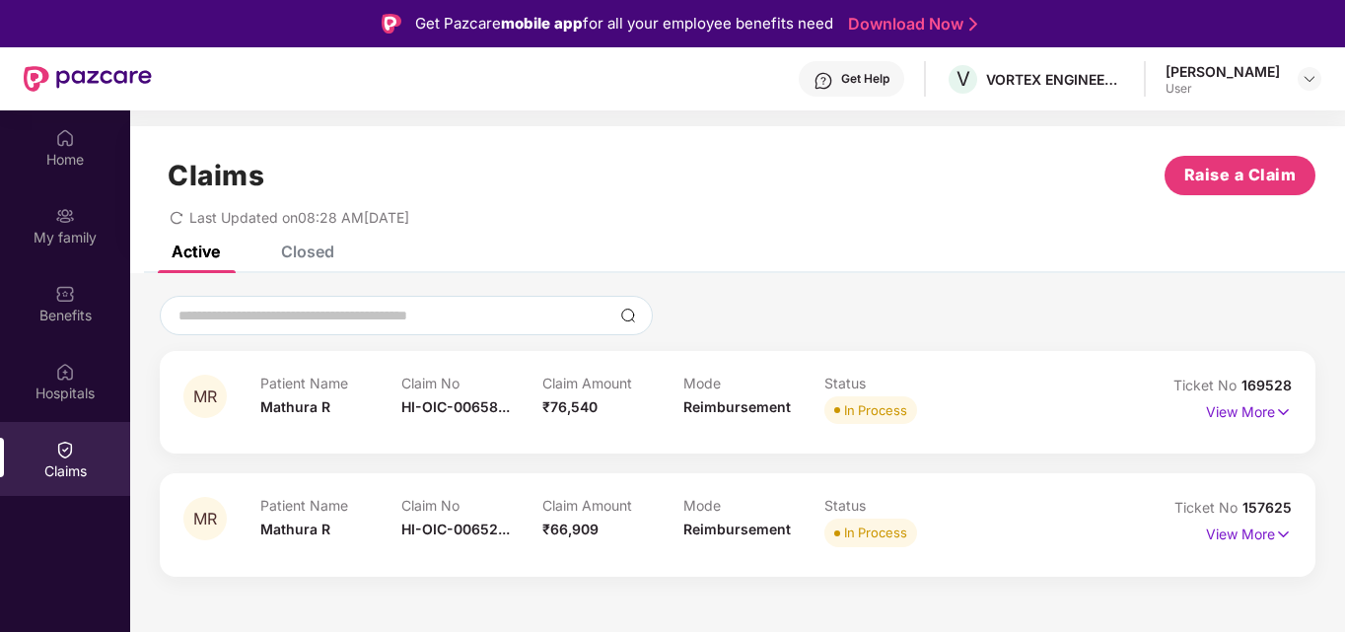
click at [545, 210] on div "Last Updated on 08:28 AM[DATE]" at bounding box center [738, 210] width 1156 height 31
click at [194, 218] on div "Last Updated on 08:28 AM[DATE]" at bounding box center [290, 217] width 240 height 17
click at [468, 219] on div "Last Updated on 08:28 AM[DATE]" at bounding box center [738, 210] width 1156 height 31
drag, startPoint x: 191, startPoint y: 219, endPoint x: 487, endPoint y: 217, distance: 295.8
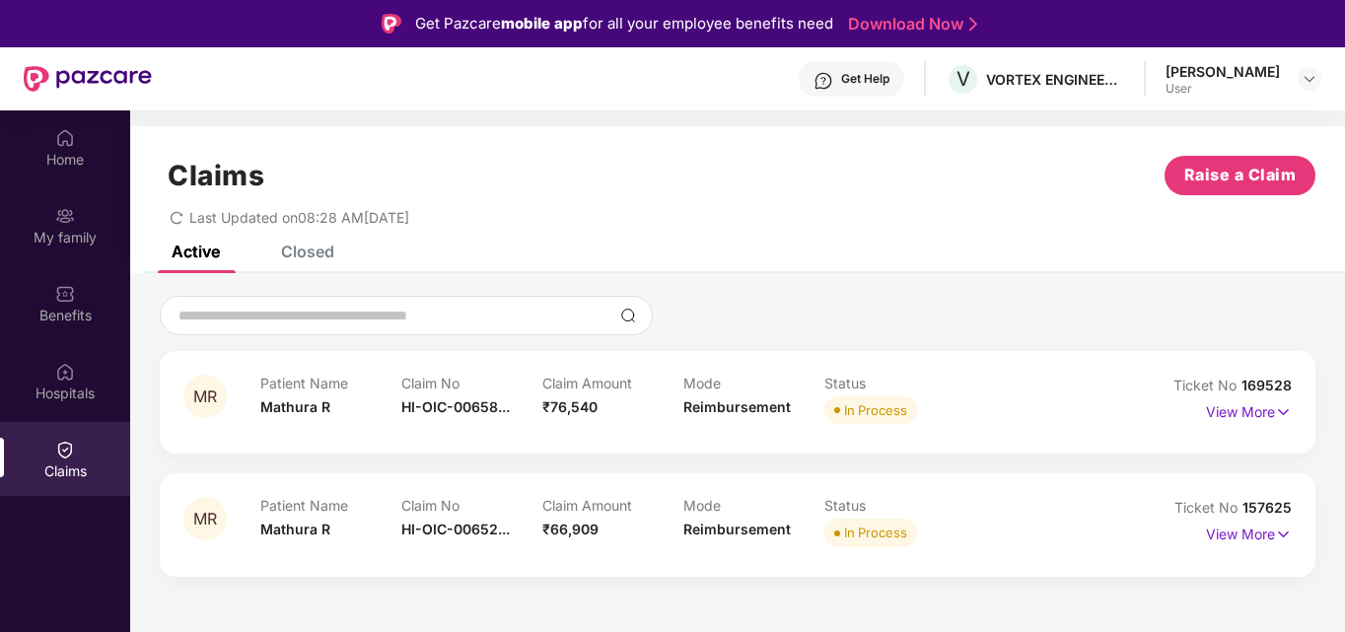
click at [487, 217] on div "Last Updated on 08:28 AM[DATE]" at bounding box center [738, 210] width 1156 height 31
click at [236, 222] on span "Last Updated on 08:28 AM[DATE]" at bounding box center [299, 217] width 220 height 17
click at [187, 220] on div "Last Updated on 08:28 AM[DATE]" at bounding box center [290, 217] width 240 height 17
drag, startPoint x: 191, startPoint y: 222, endPoint x: 464, endPoint y: 222, distance: 273.2
click at [464, 222] on div "Last Updated on 08:28 AM[DATE]" at bounding box center [738, 210] width 1156 height 31
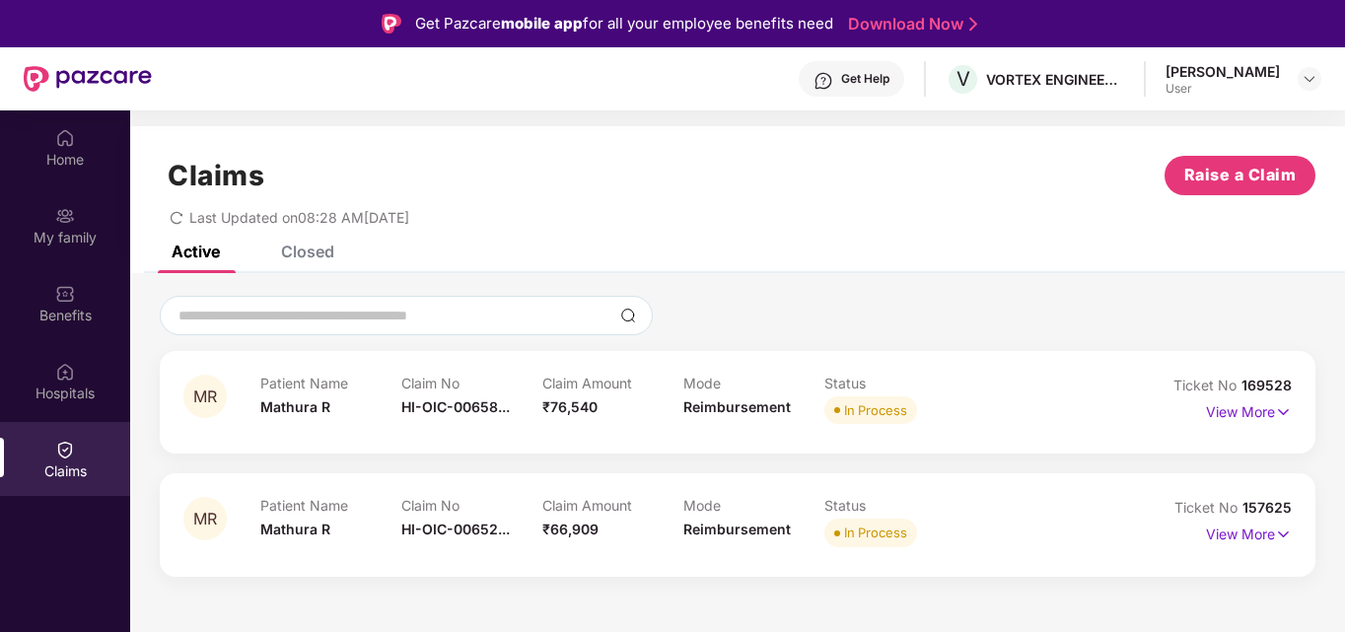
click at [219, 220] on span "Last Updated on 08:28 AM[DATE]" at bounding box center [299, 217] width 220 height 17
drag, startPoint x: 191, startPoint y: 221, endPoint x: 493, endPoint y: 221, distance: 301.8
click at [493, 221] on div "Last Updated on 08:28 AM[DATE]" at bounding box center [738, 210] width 1156 height 31
click at [211, 225] on span "Last Updated on 08:28 AM[DATE]" at bounding box center [299, 217] width 220 height 17
drag, startPoint x: 189, startPoint y: 220, endPoint x: 496, endPoint y: 226, distance: 306.7
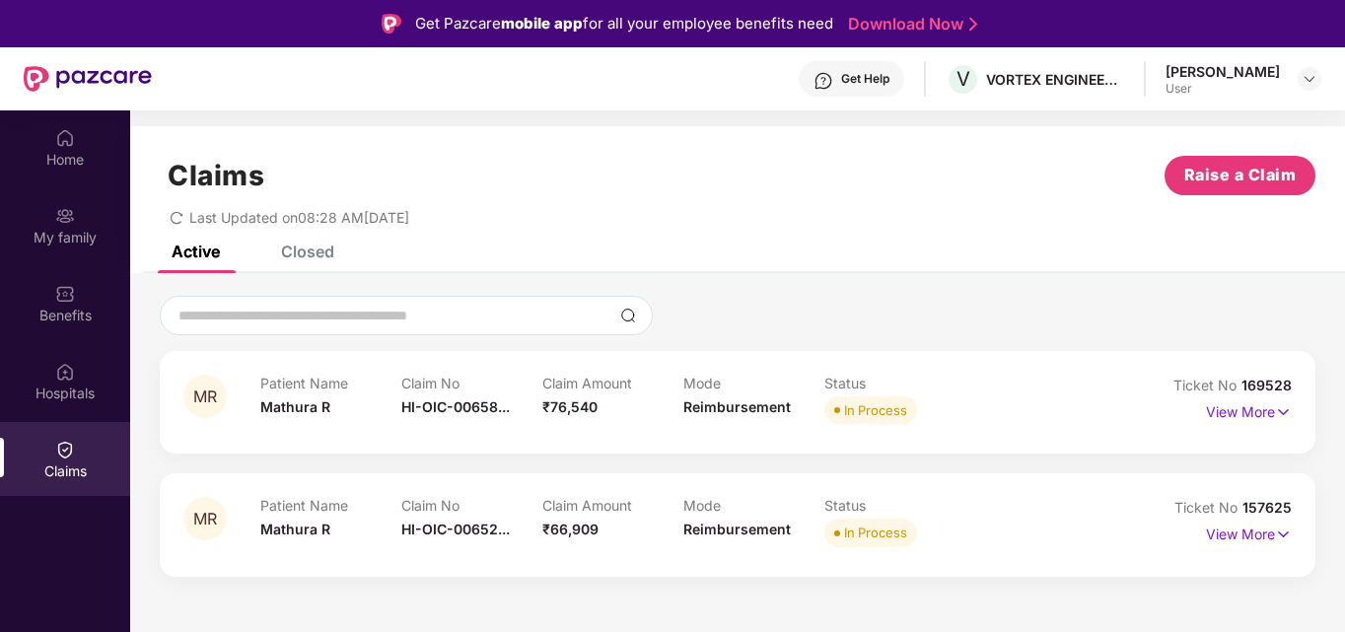
click at [496, 226] on div "Claims Raise a Claim Last Updated on 08:28 AM[DATE]" at bounding box center [737, 185] width 1215 height 119
click at [214, 230] on div "Claims Raise a Claim Last Updated on 08:28 AM[DATE]" at bounding box center [737, 185] width 1215 height 119
drag, startPoint x: 192, startPoint y: 218, endPoint x: 460, endPoint y: 218, distance: 267.2
click at [460, 218] on div "Last Updated on 08:28 AM[DATE]" at bounding box center [738, 210] width 1156 height 31
click at [200, 216] on span "Last Updated on 08:28 AM[DATE]" at bounding box center [299, 217] width 220 height 17
